Goal: Task Accomplishment & Management: Use online tool/utility

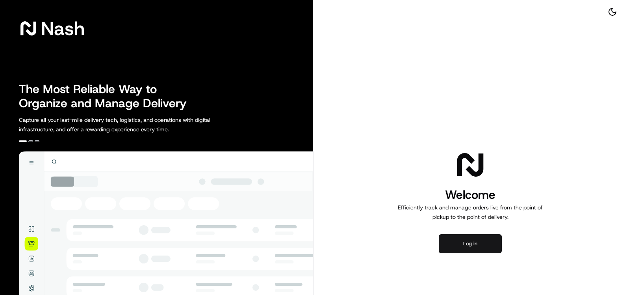
click at [483, 245] on button "Log in" at bounding box center [470, 243] width 63 height 19
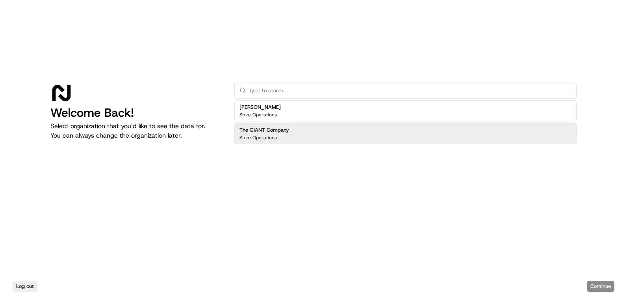
click at [293, 136] on div "The GIANT Company Store Operations" at bounding box center [405, 133] width 342 height 21
click at [600, 289] on button "Continue" at bounding box center [601, 286] width 28 height 11
